Goal: Transaction & Acquisition: Purchase product/service

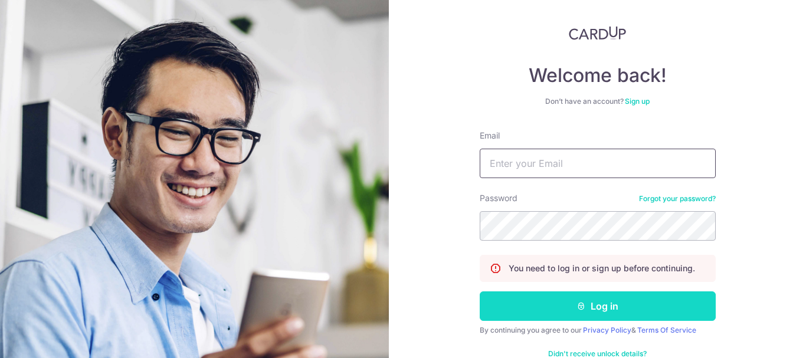
type input "Happybowlsg@gmail.com"
click at [579, 308] on icon "submit" at bounding box center [580, 305] width 9 height 9
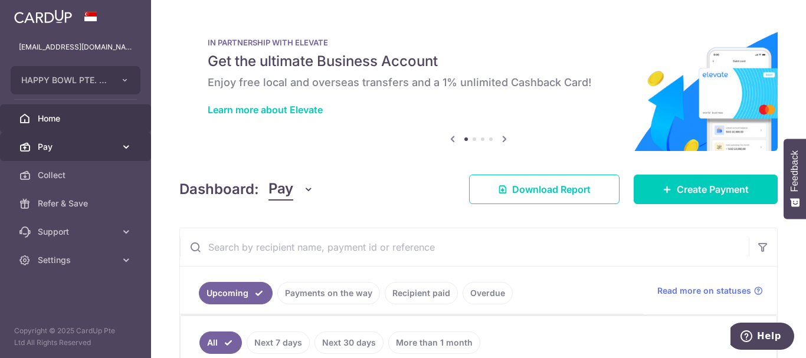
click at [85, 150] on span "Pay" at bounding box center [77, 147] width 78 height 12
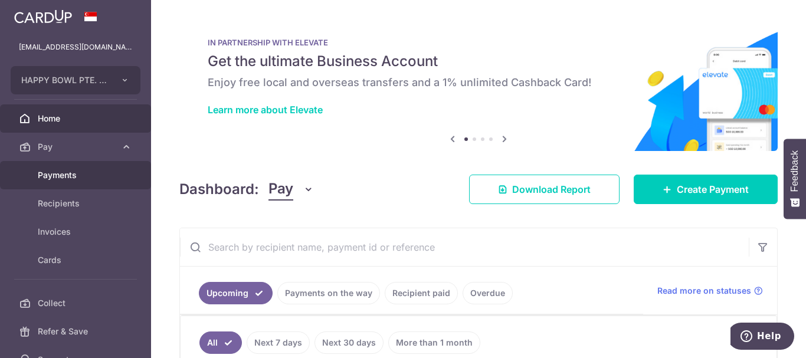
drag, startPoint x: 76, startPoint y: 178, endPoint x: 86, endPoint y: 176, distance: 9.6
click at [75, 178] on span "Payments" at bounding box center [77, 175] width 78 height 12
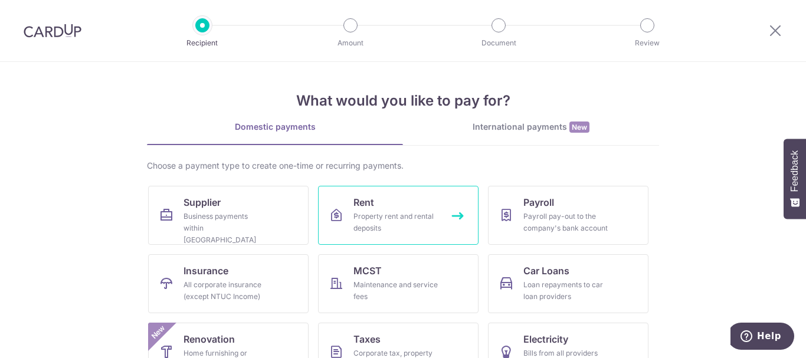
click at [393, 219] on div "Property rent and rental deposits" at bounding box center [395, 223] width 85 height 24
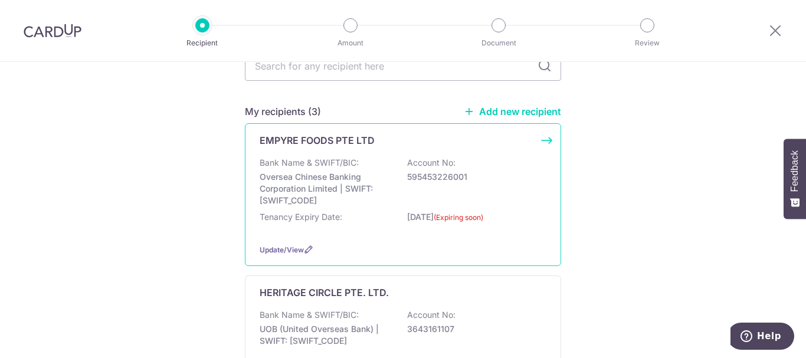
scroll to position [118, 0]
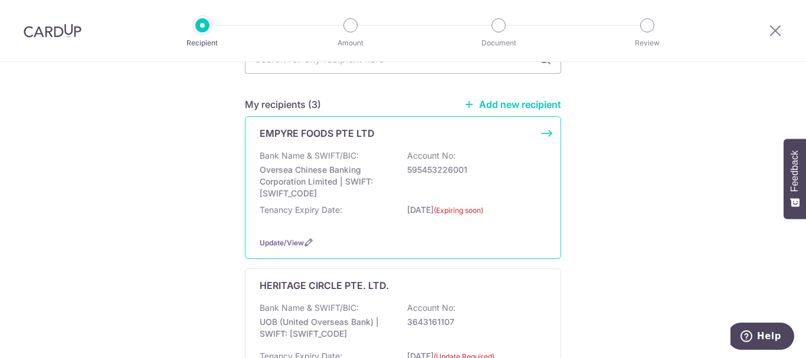
click at [410, 178] on div "Bank Name & SWIFT/BIC: Oversea Chinese Banking Corporation Limited | SWIFT: OCB…" at bounding box center [403, 175] width 287 height 50
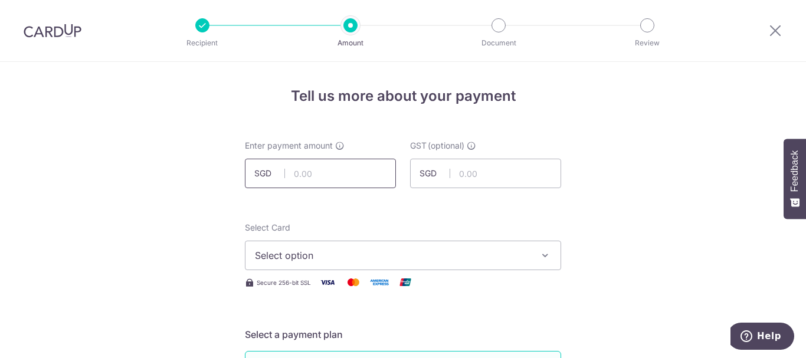
click at [310, 169] on input "text" at bounding box center [320, 173] width 151 height 29
paste input "4,561.66"
type input "4,561.66"
click at [330, 251] on span "Select option" at bounding box center [392, 255] width 275 height 14
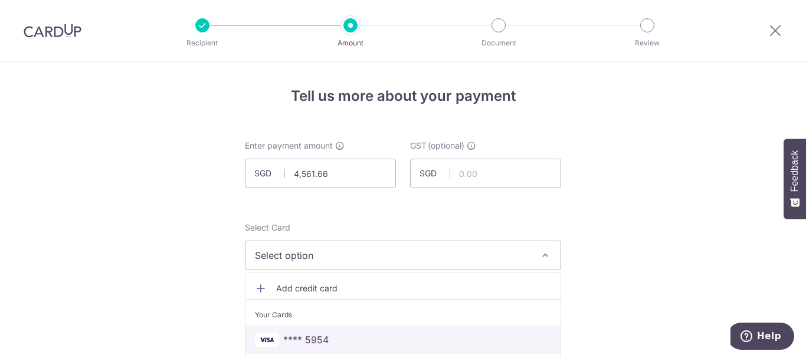
click at [321, 334] on span "**** 5954" at bounding box center [305, 340] width 45 height 14
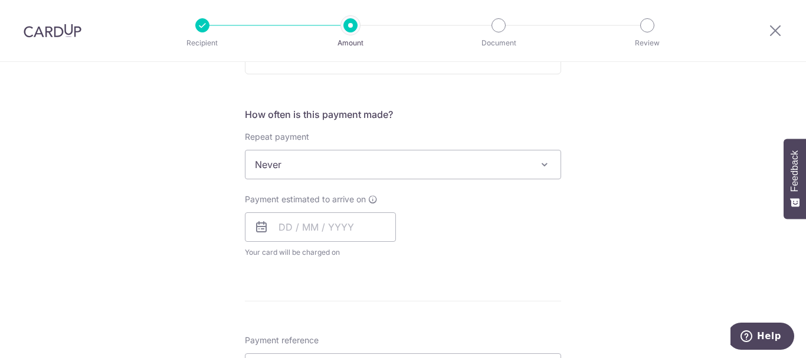
scroll to position [413, 0]
click at [324, 224] on input "text" at bounding box center [320, 225] width 151 height 29
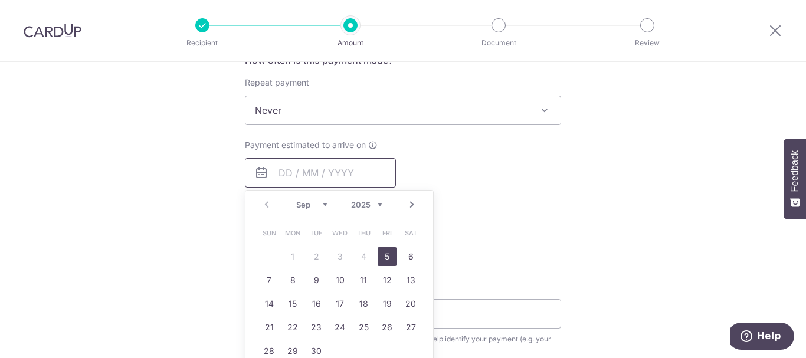
scroll to position [472, 0]
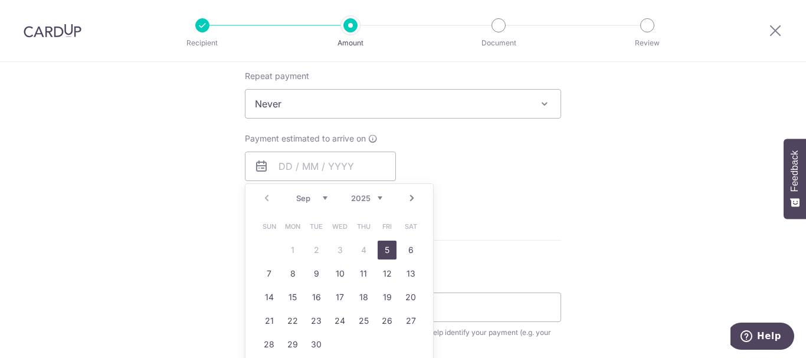
click at [383, 251] on link "5" at bounding box center [386, 250] width 19 height 19
type input "05/09/2025"
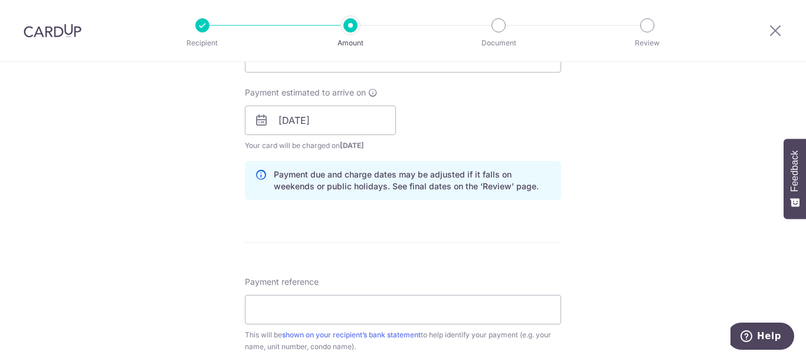
scroll to position [531, 0]
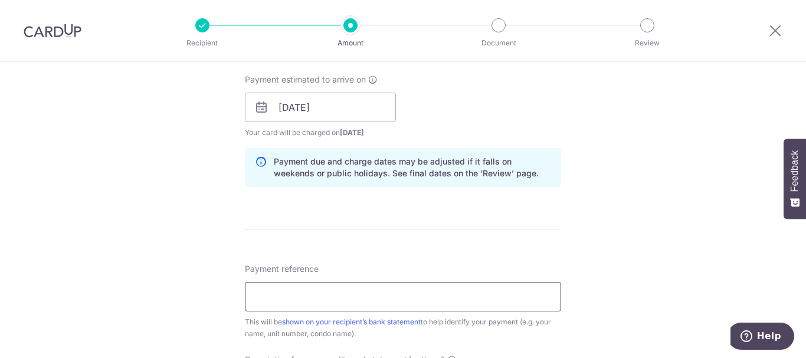
click at [272, 291] on input "Payment reference" at bounding box center [403, 296] width 316 height 29
drag, startPoint x: 281, startPoint y: 296, endPoint x: 325, endPoint y: 295, distance: 43.7
click at [325, 295] on input "INV-0159" at bounding box center [403, 296] width 316 height 29
drag, startPoint x: 313, startPoint y: 304, endPoint x: 215, endPoint y: 308, distance: 98.0
click at [215, 308] on div "Tell us more about your payment Enter payment amount SGD 4,561.66 4561.66 GST (…" at bounding box center [403, 128] width 806 height 1194
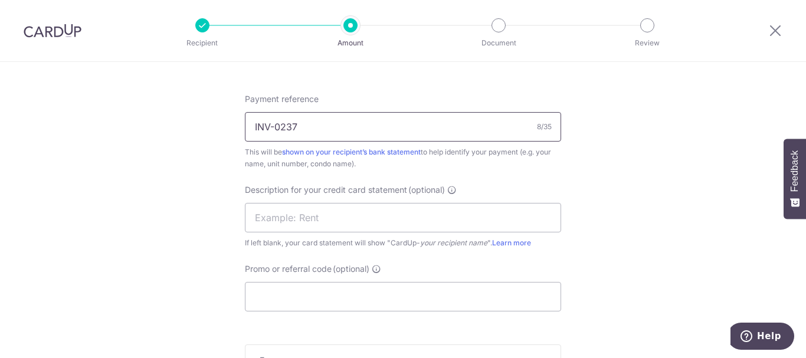
scroll to position [708, 0]
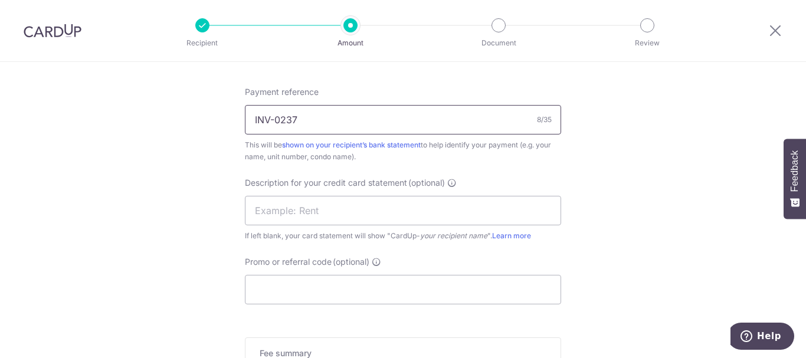
type input "INV-0237"
click at [273, 224] on div "Description for your credit card statement (optional) If left blank, your card …" at bounding box center [403, 209] width 316 height 65
click at [318, 222] on input "text" at bounding box center [403, 210] width 316 height 29
paste input "INV-0237"
type input "INV-0237"
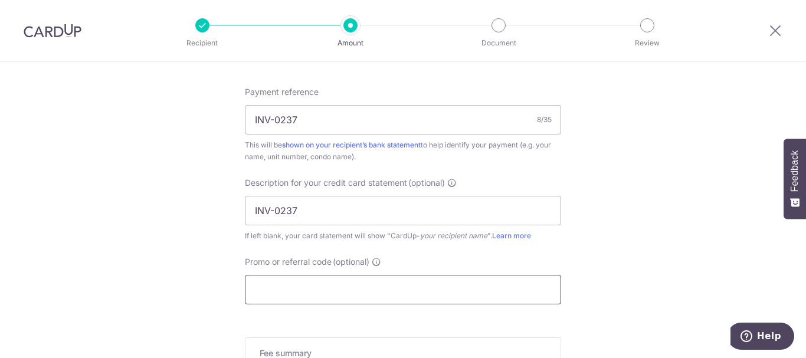
click at [291, 284] on input "Promo or referral code (optional)" at bounding box center [403, 289] width 316 height 29
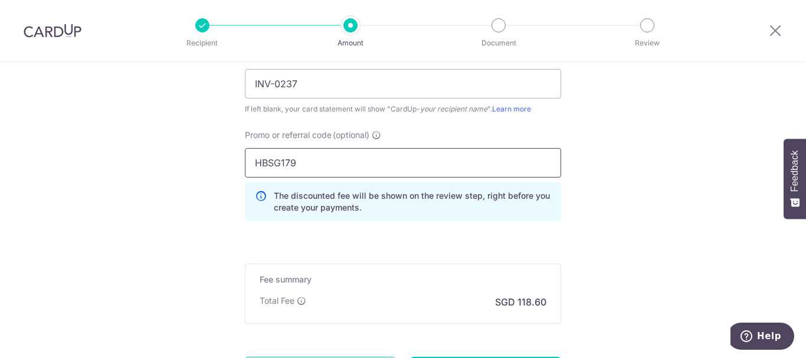
scroll to position [885, 0]
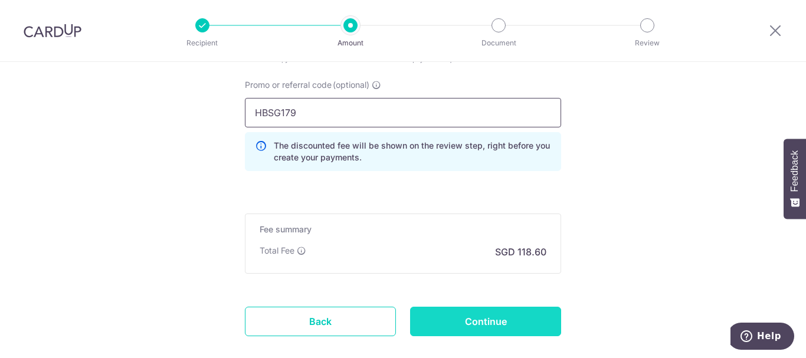
type input "HBSG179"
click at [450, 325] on input "Continue" at bounding box center [485, 321] width 151 height 29
type input "Create Schedule"
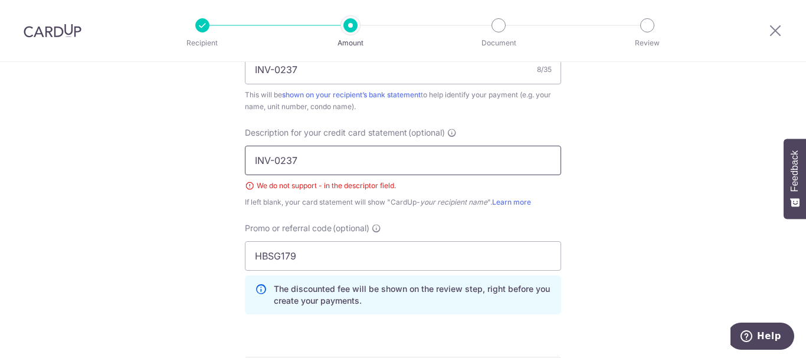
click at [275, 157] on input "INV-0237" at bounding box center [403, 160] width 316 height 29
type input "INV0237"
click at [274, 70] on input "INV-0237" at bounding box center [403, 69] width 316 height 29
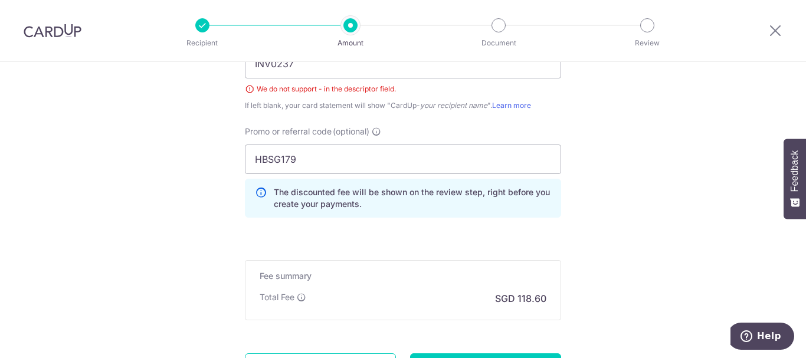
scroll to position [968, 0]
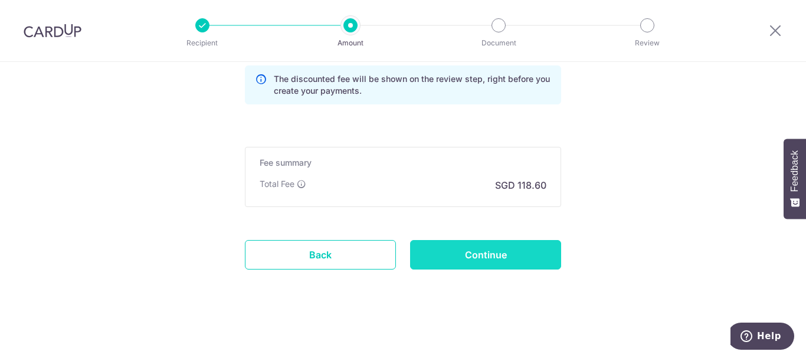
type input "INV0237"
click at [500, 251] on input "Continue" at bounding box center [485, 254] width 151 height 29
type input "Create Schedule"
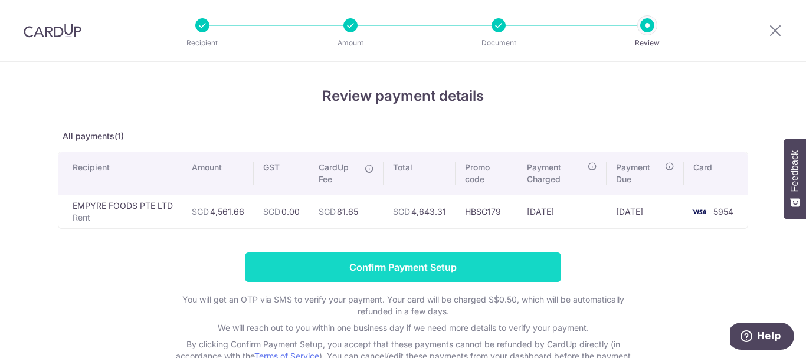
scroll to position [59, 0]
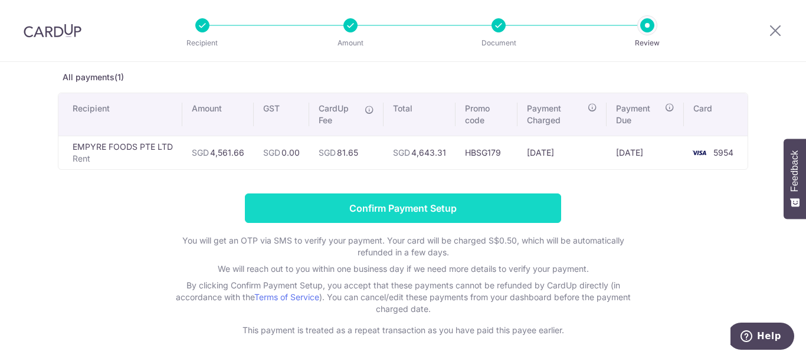
click at [422, 212] on input "Confirm Payment Setup" at bounding box center [403, 207] width 316 height 29
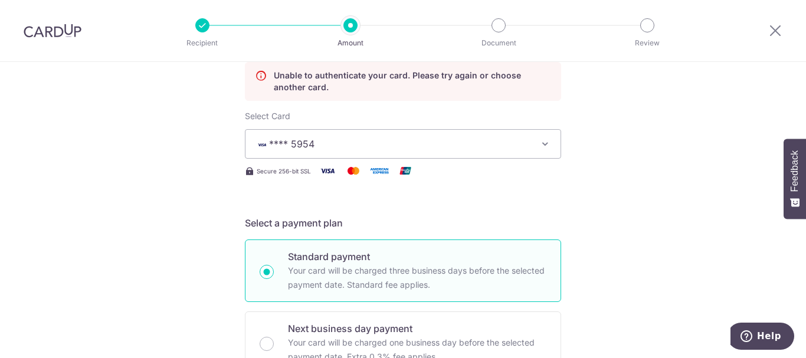
click at [363, 156] on button "**** 5954" at bounding box center [403, 143] width 316 height 29
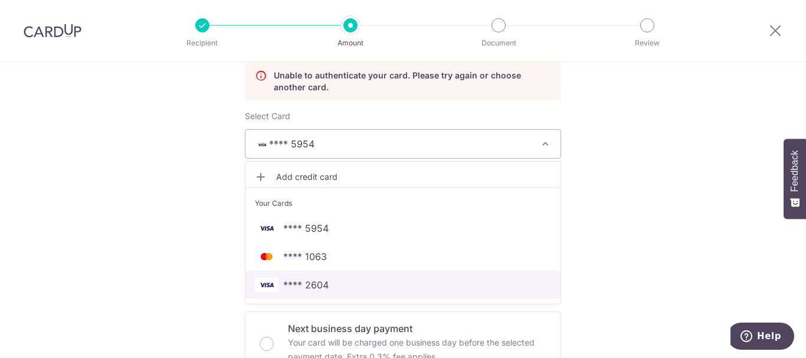
click at [306, 291] on span "**** 2604" at bounding box center [305, 285] width 45 height 14
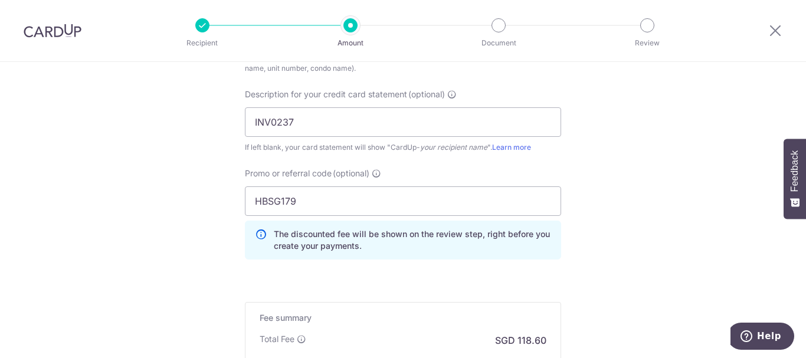
scroll to position [986, 0]
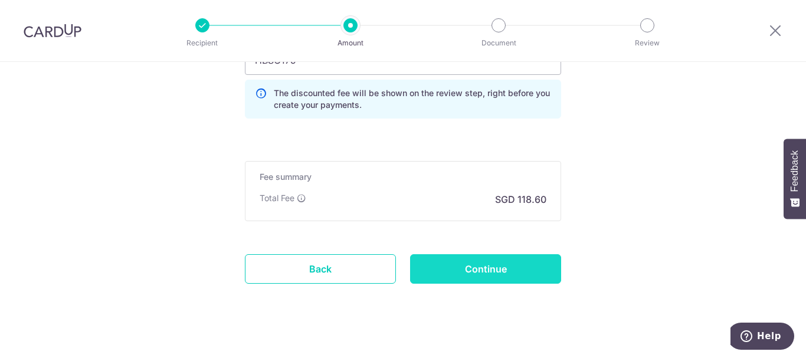
click at [482, 259] on input "Continue" at bounding box center [485, 268] width 151 height 29
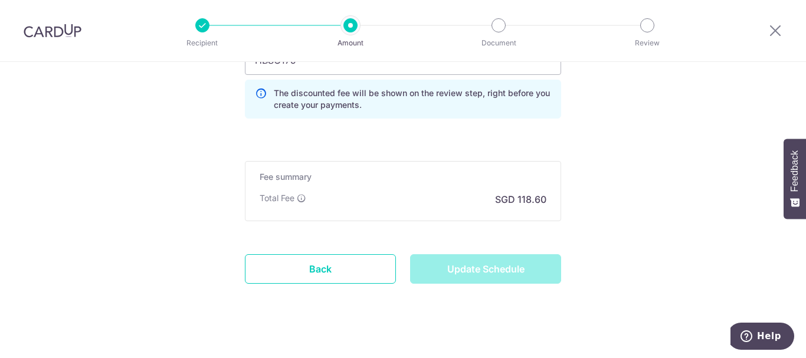
type input "Update Schedule"
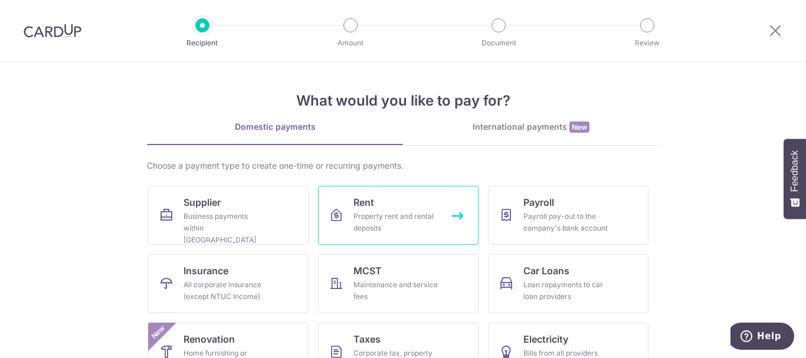
click at [365, 222] on div "Property rent and rental deposits" at bounding box center [395, 223] width 85 height 24
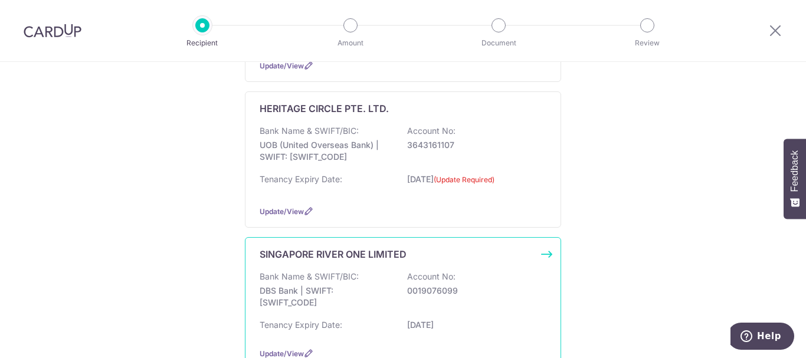
click at [380, 259] on p "SINGAPORE RIVER ONE LIMITED" at bounding box center [333, 254] width 147 height 14
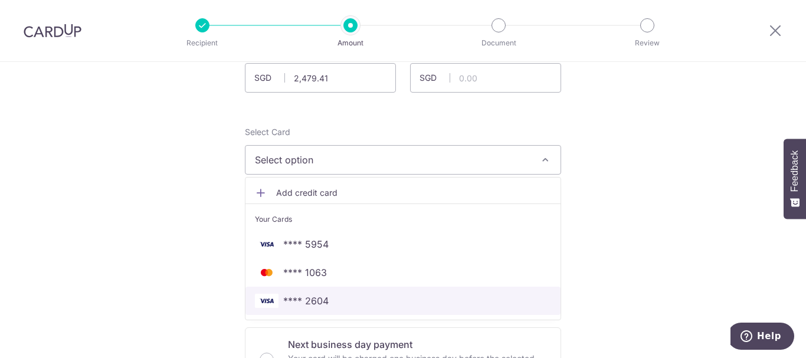
scroll to position [118, 0]
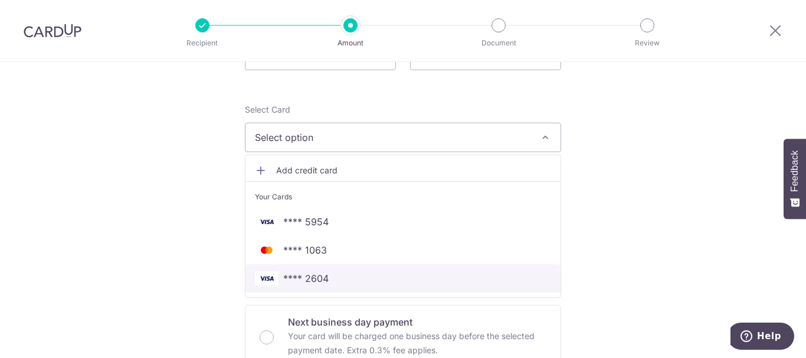
click at [335, 272] on span "**** 2604" at bounding box center [403, 278] width 296 height 14
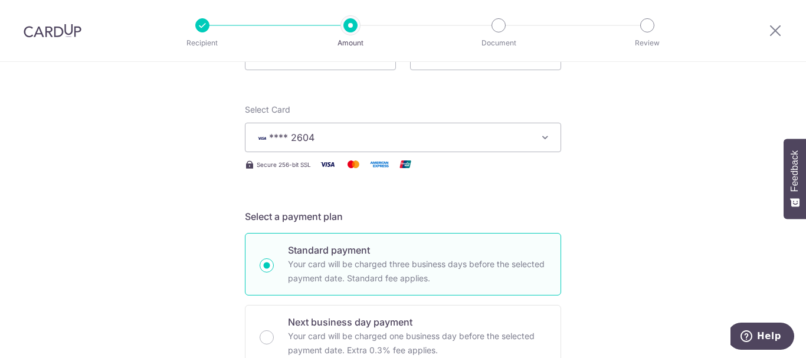
scroll to position [472, 0]
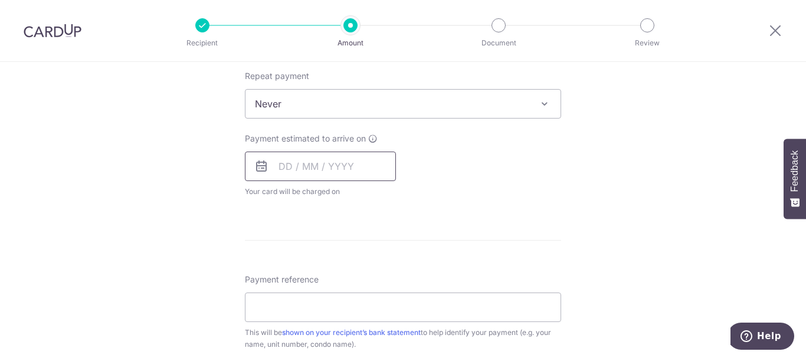
click at [288, 157] on input "text" at bounding box center [320, 166] width 151 height 29
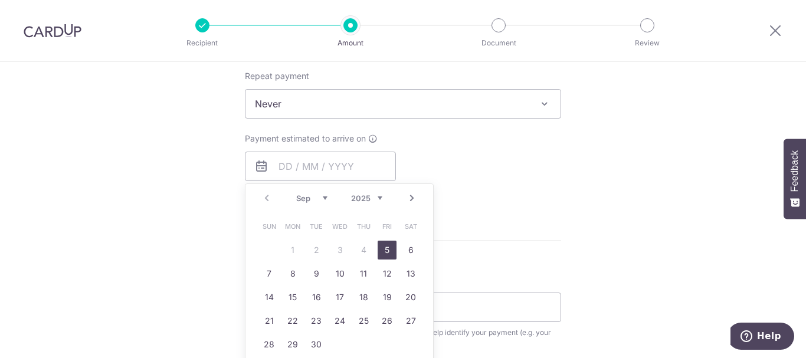
click at [385, 244] on link "5" at bounding box center [386, 250] width 19 height 19
type input "[DATE]"
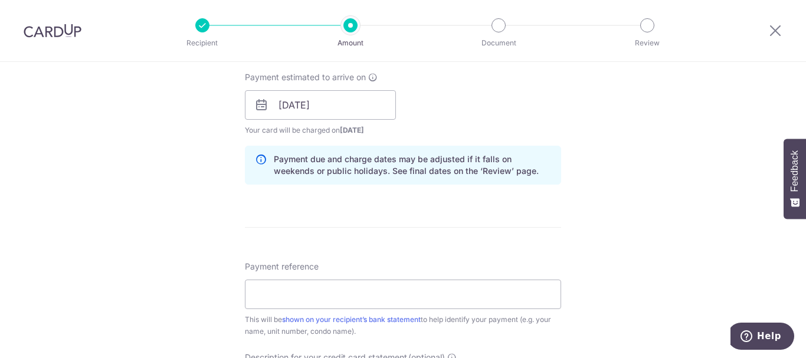
scroll to position [649, 0]
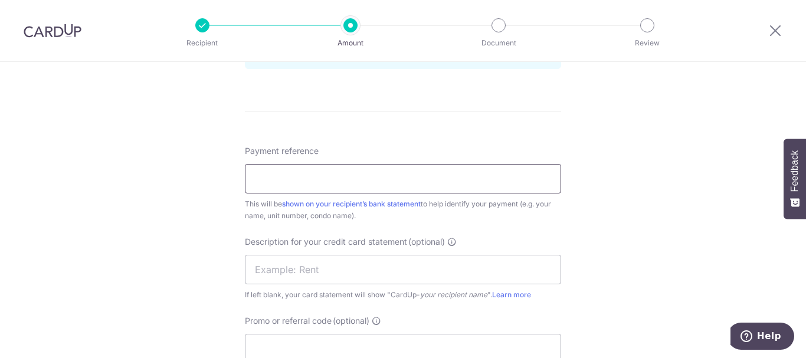
click at [292, 179] on input "Payment reference" at bounding box center [403, 178] width 316 height 29
type input "53 BOAT QUAY"
click at [319, 271] on input "text" at bounding box center [403, 269] width 316 height 29
drag, startPoint x: 258, startPoint y: 183, endPoint x: 283, endPoint y: 183, distance: 25.4
click at [258, 183] on input "53 BOAT QUAY" at bounding box center [403, 178] width 316 height 29
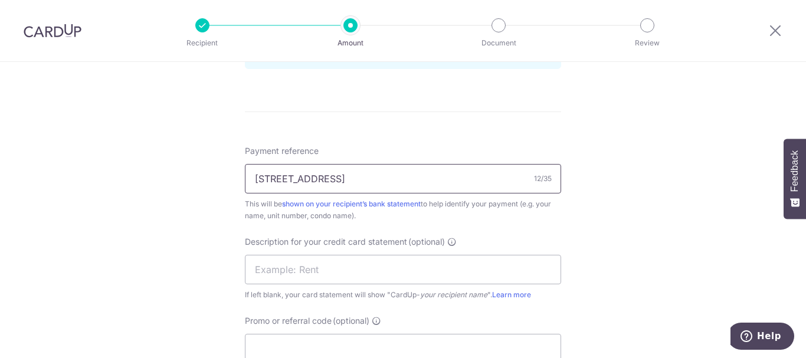
drag, startPoint x: 329, startPoint y: 177, endPoint x: 229, endPoint y: 176, distance: 99.7
click at [229, 176] on div "Tell us more about your payment Enter payment amount SGD 2,479.41 2479.41 GST (…" at bounding box center [403, 10] width 806 height 1194
click at [272, 268] on input "text" at bounding box center [403, 269] width 316 height 29
paste input "53 BOAT QUAY"
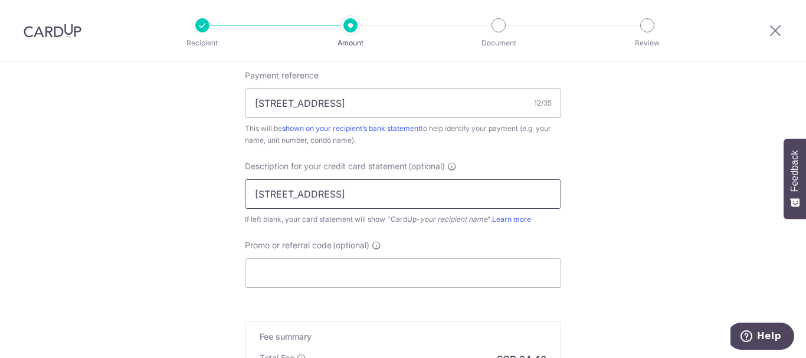
scroll to position [767, 0]
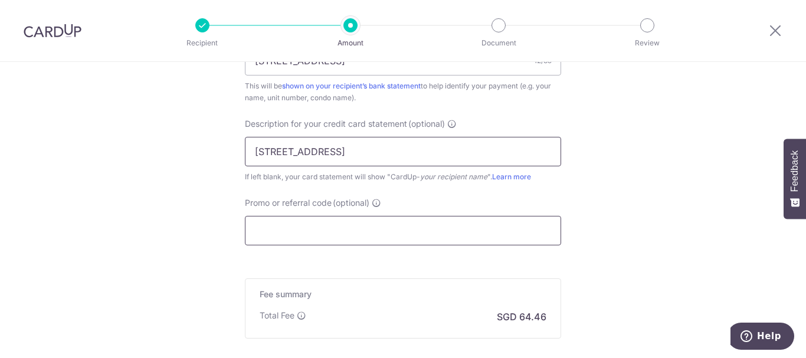
type input "53 BOAT QUAY"
click at [290, 226] on input "Promo or referral code (optional)" at bounding box center [403, 230] width 316 height 29
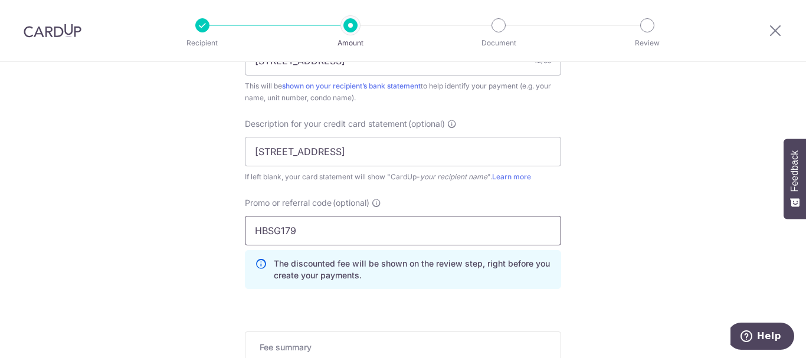
type input "HBSG179"
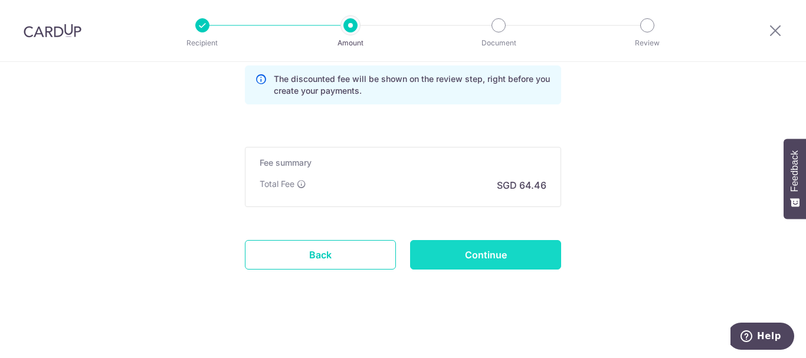
click at [467, 262] on input "Continue" at bounding box center [485, 254] width 151 height 29
type input "Create Schedule"
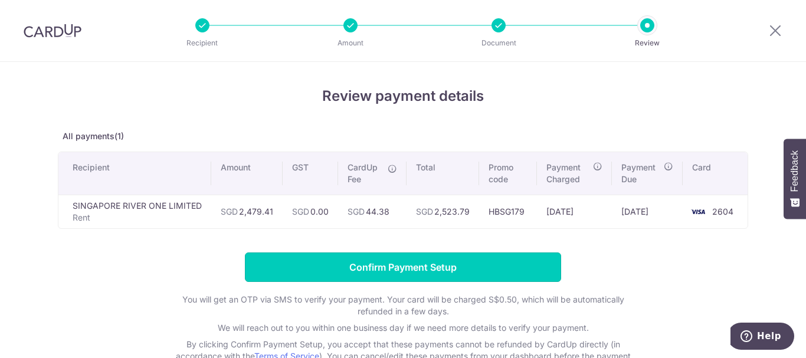
click at [369, 270] on input "Confirm Payment Setup" at bounding box center [403, 266] width 316 height 29
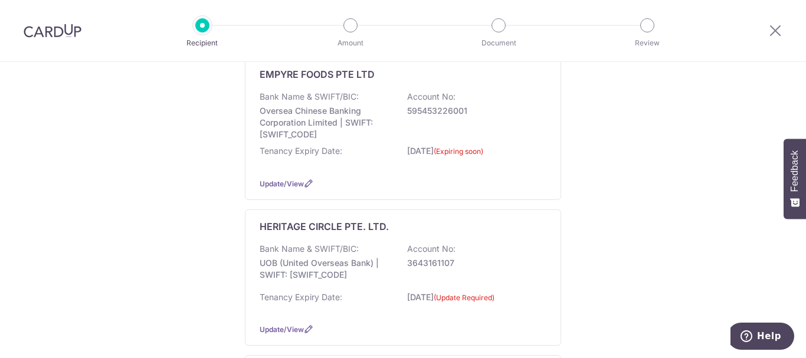
click at [347, 279] on p "UOB (United Overseas Bank) | SWIFT: [SWIFT_CODE]" at bounding box center [326, 269] width 132 height 24
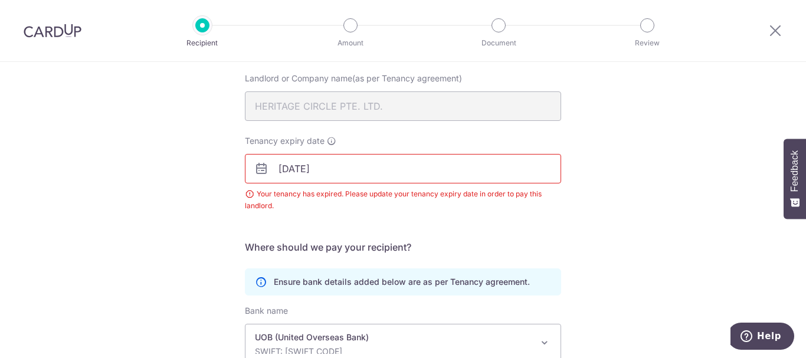
scroll to position [100, 0]
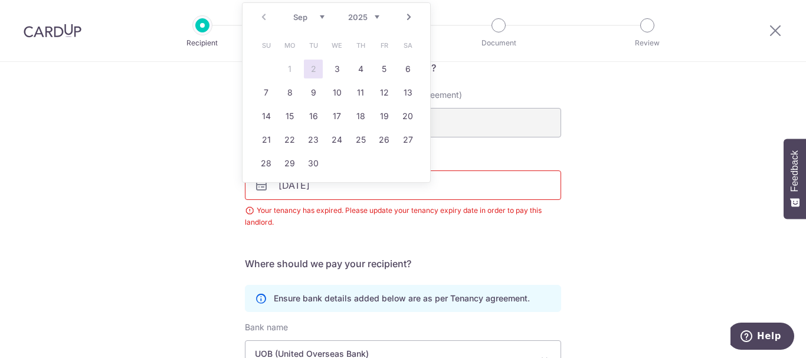
click at [372, 178] on body "Recipient Amount Document Review Recipient Details Your recipient does not need…" at bounding box center [403, 179] width 806 height 358
type input "31/08/2028"
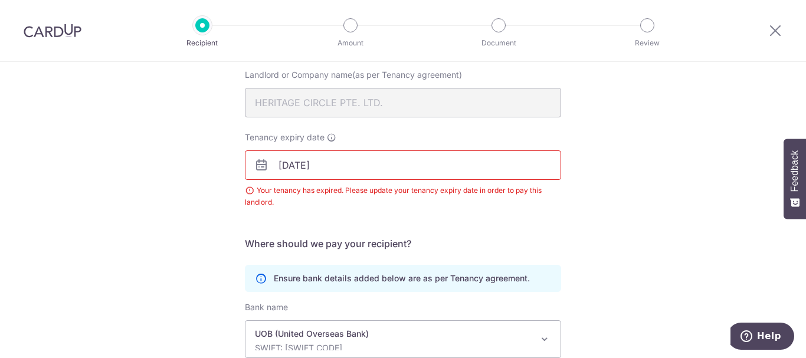
scroll to position [277, 0]
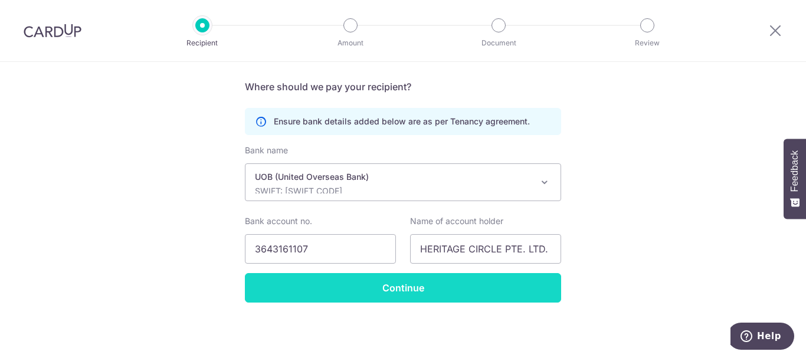
click at [399, 293] on input "Continue" at bounding box center [403, 287] width 316 height 29
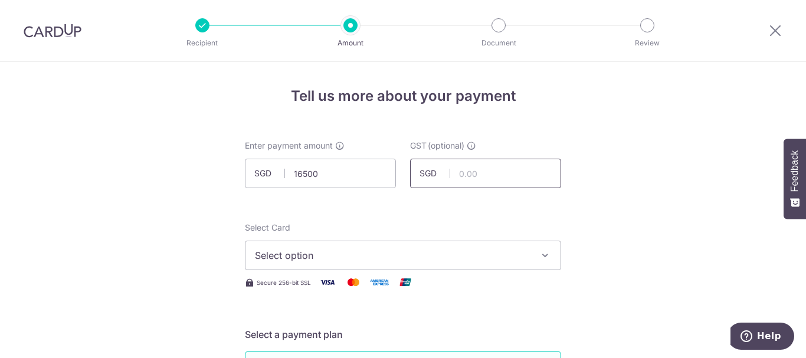
type input "16,500.00"
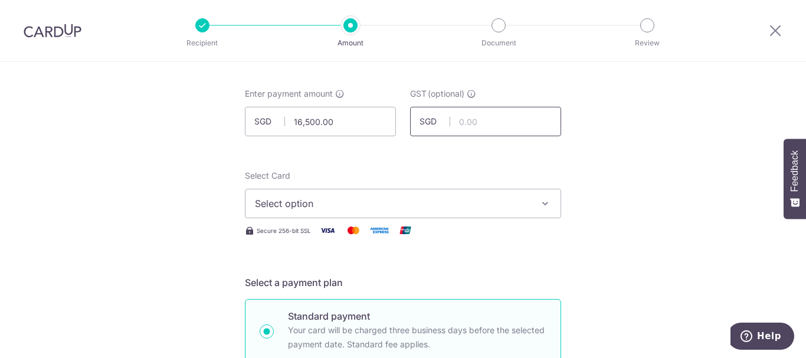
scroll to position [59, 0]
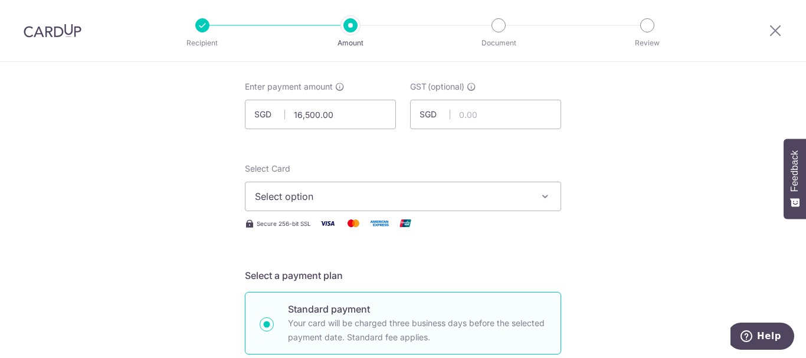
click at [366, 211] on div "Select Card Select option Add credit card Your Cards **** 5954 **** 1063 **** 2…" at bounding box center [403, 197] width 316 height 68
click at [362, 201] on span "Select option" at bounding box center [392, 196] width 275 height 14
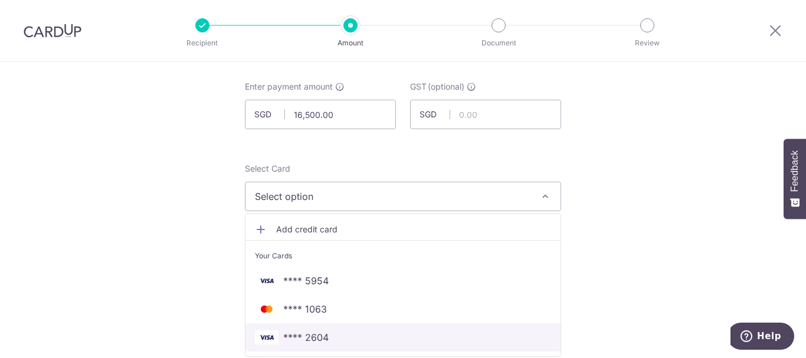
click at [326, 334] on span "**** 2604" at bounding box center [403, 337] width 296 height 14
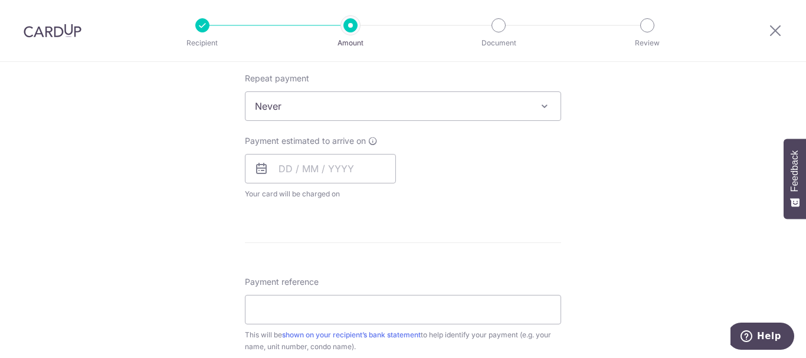
scroll to position [472, 0]
click at [352, 163] on input "text" at bounding box center [320, 166] width 151 height 29
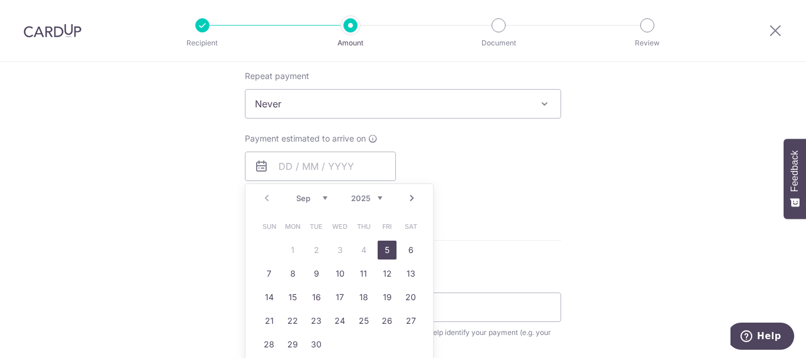
click at [387, 247] on link "5" at bounding box center [386, 250] width 19 height 19
type input "[DATE]"
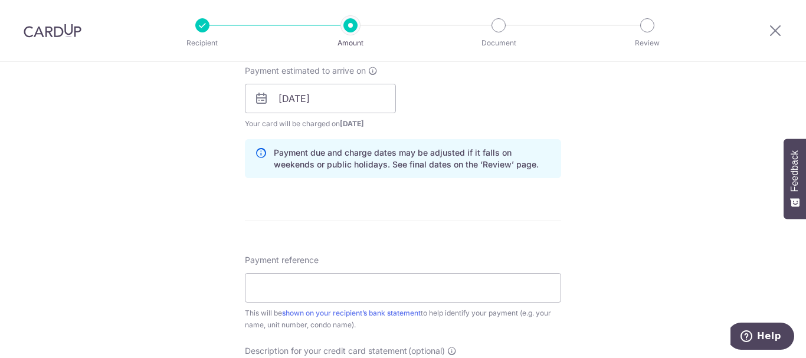
scroll to position [590, 0]
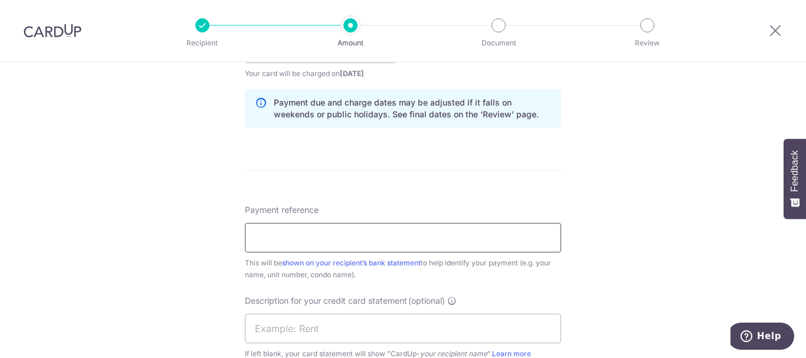
click at [340, 242] on input "Payment reference" at bounding box center [403, 237] width 316 height 29
type input "RENTAL 53 BQ"
click at [281, 326] on input "text" at bounding box center [403, 328] width 316 height 29
click at [263, 237] on input "RENTAL 53 BQ" at bounding box center [403, 237] width 316 height 29
drag, startPoint x: 328, startPoint y: 237, endPoint x: 217, endPoint y: 235, distance: 110.9
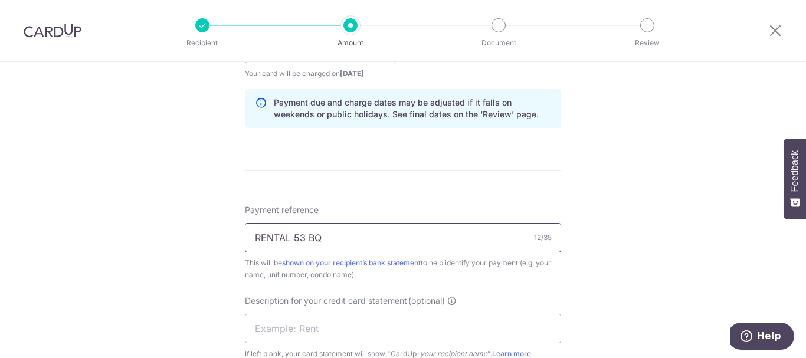
click at [217, 235] on div "Tell us more about your payment Enter payment amount SGD 16,500.00 16500.00 GST…" at bounding box center [403, 69] width 806 height 1194
click at [274, 324] on input "text" at bounding box center [403, 328] width 316 height 29
paste input "RENTAL 53 BQ"
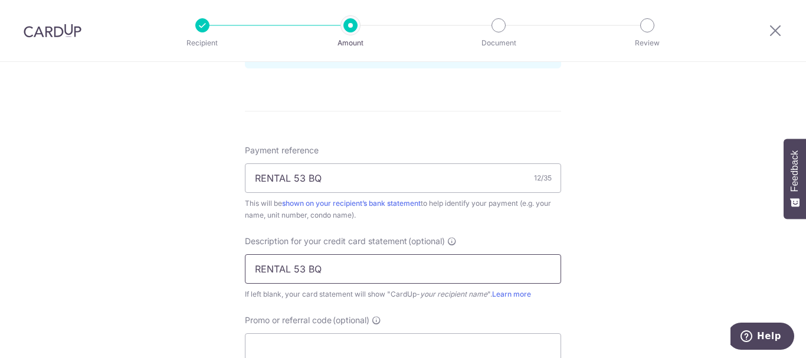
scroll to position [767, 0]
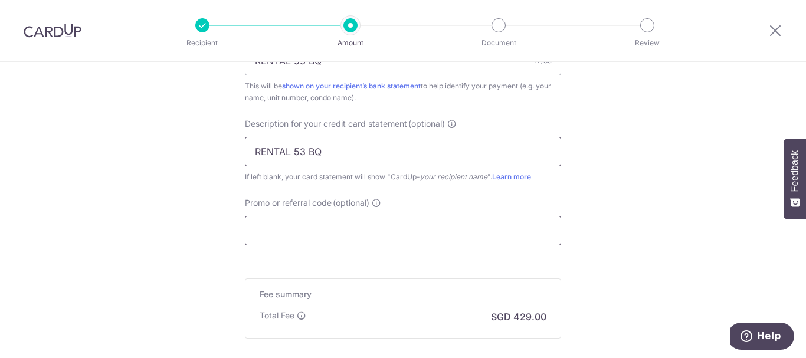
type input "RENTAL 53 BQ"
click at [307, 225] on input "Promo or referral code (optional)" at bounding box center [403, 230] width 316 height 29
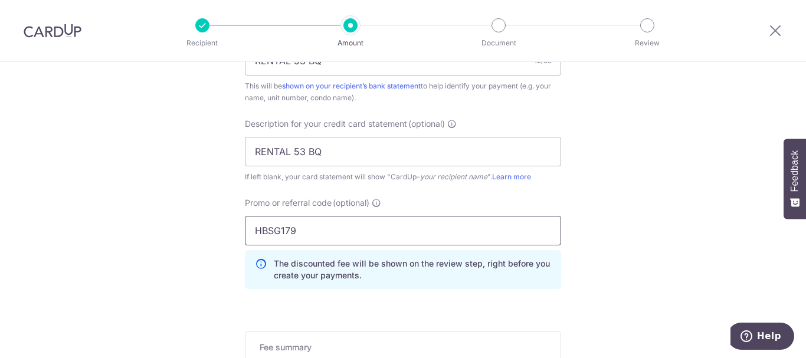
type input "HBSG179"
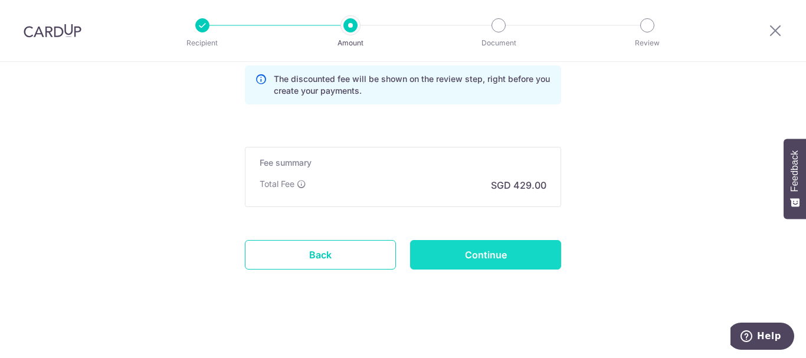
click at [428, 252] on input "Continue" at bounding box center [485, 254] width 151 height 29
type input "Create Schedule"
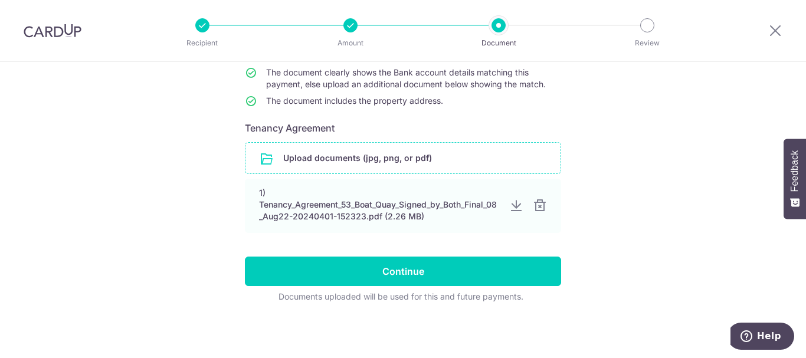
click at [372, 160] on input "file" at bounding box center [402, 158] width 315 height 31
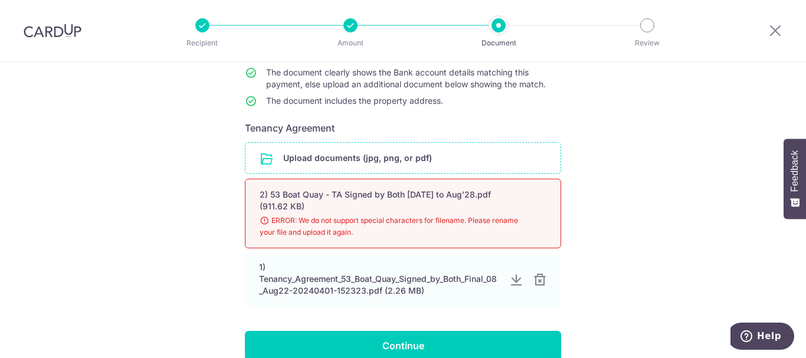
click at [333, 156] on input "file" at bounding box center [402, 158] width 315 height 31
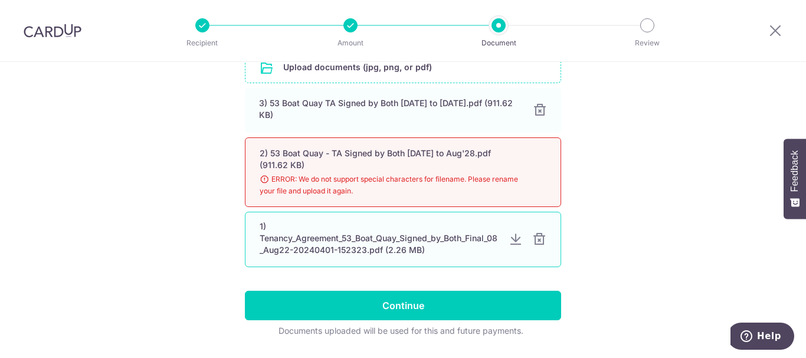
scroll to position [269, 0]
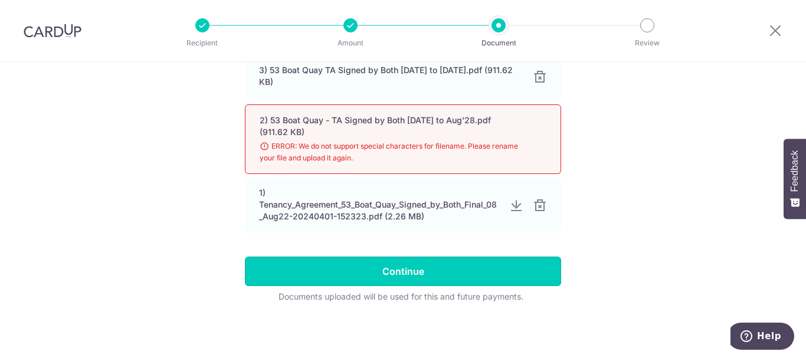
click at [543, 271] on input "Continue" at bounding box center [403, 271] width 316 height 29
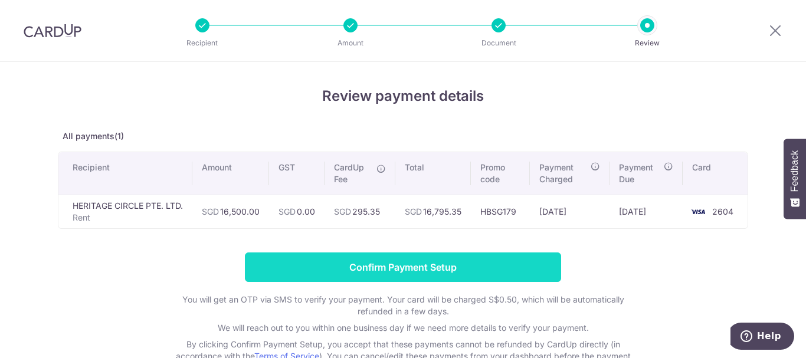
click at [388, 256] on input "Confirm Payment Setup" at bounding box center [403, 266] width 316 height 29
